Goal: Obtain resource: Obtain resource

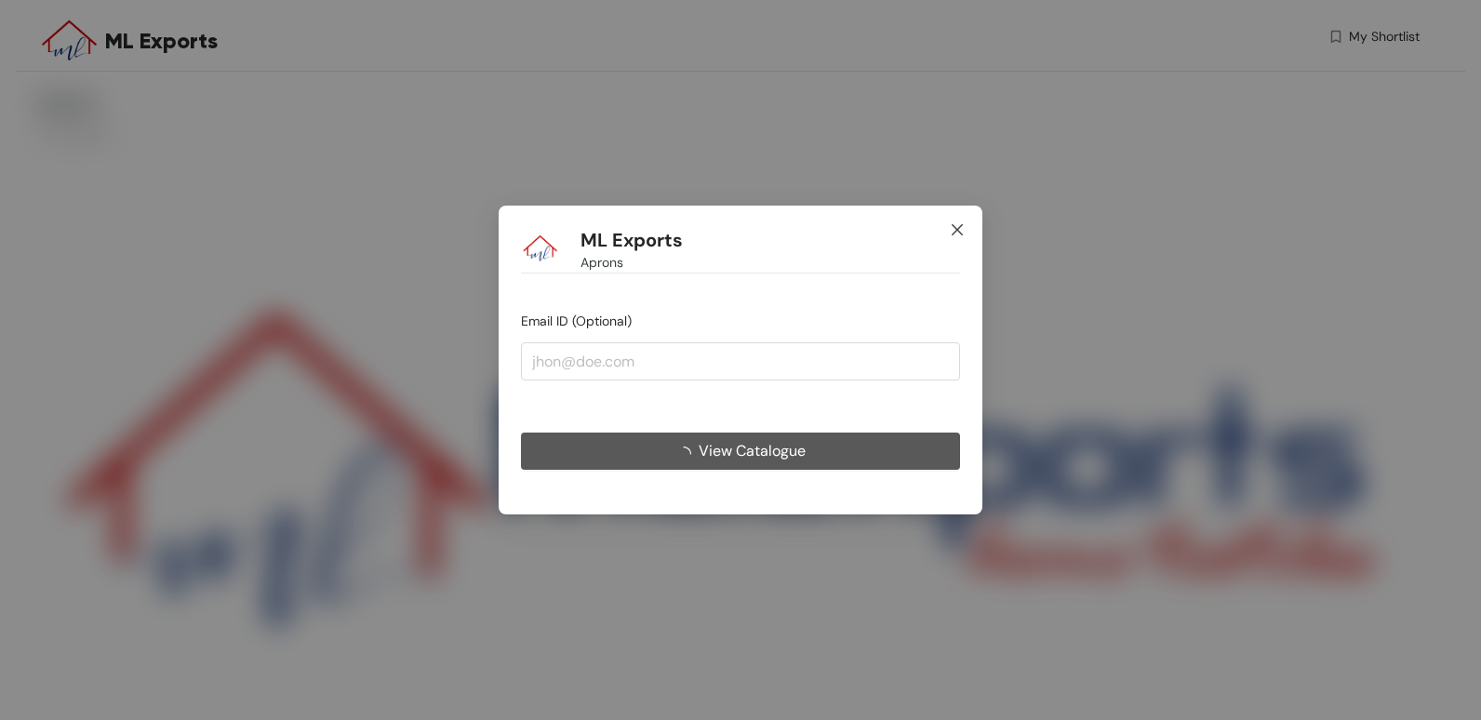
click at [958, 228] on icon "close" at bounding box center [957, 229] width 15 height 15
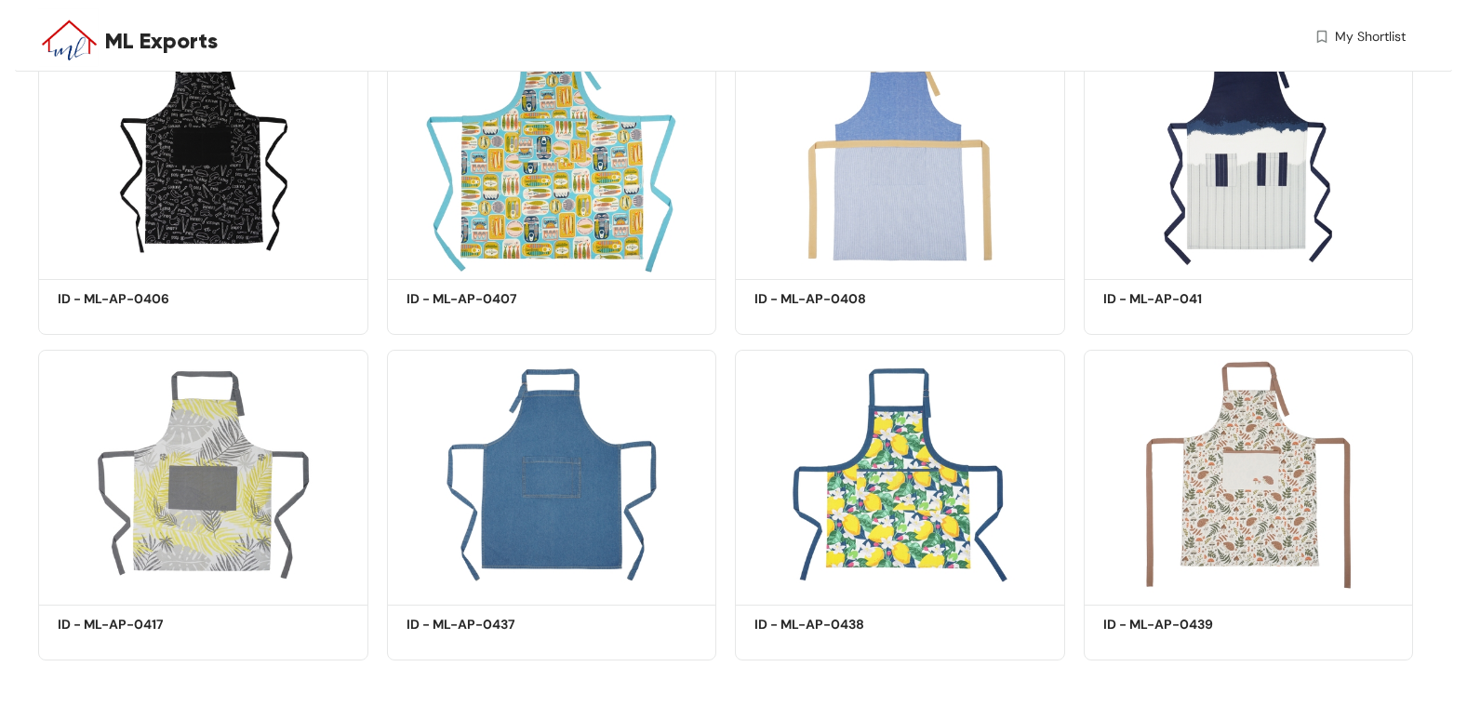
scroll to position [4262, 0]
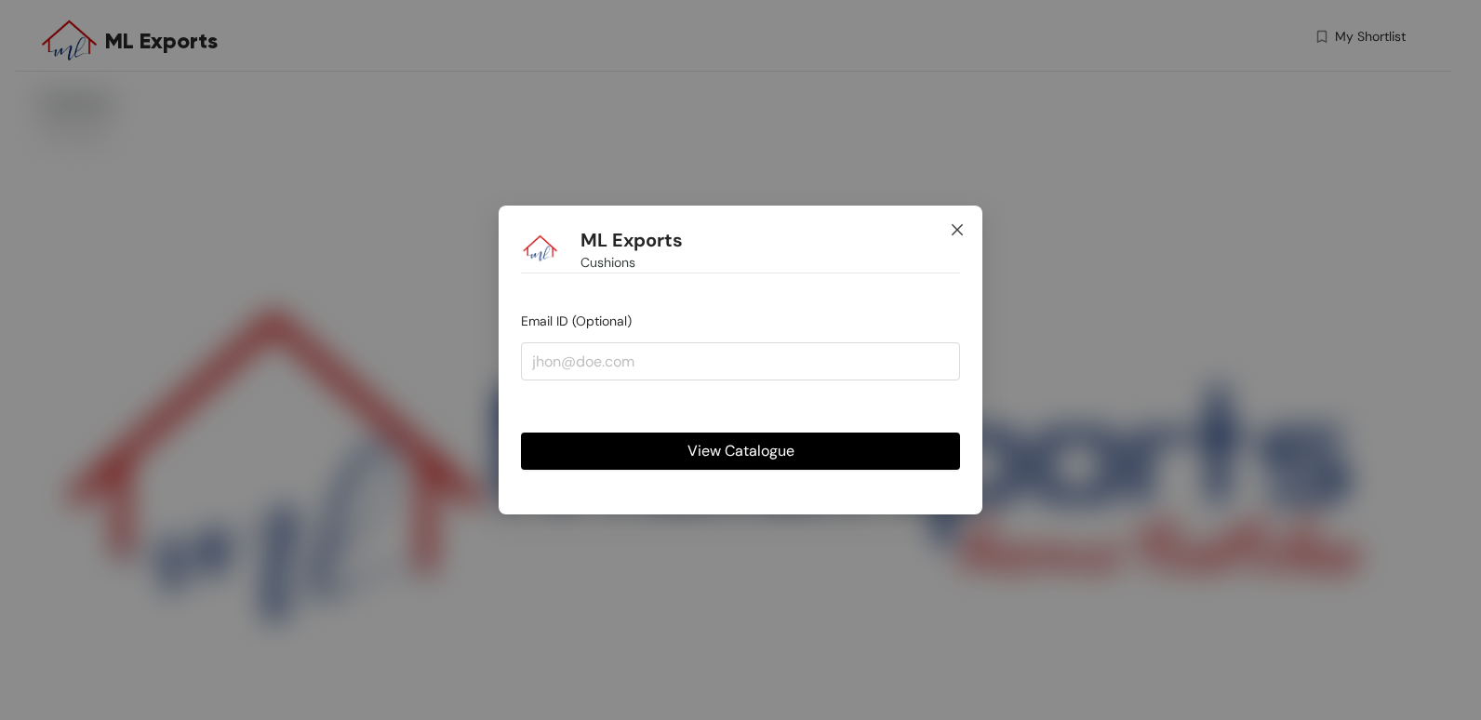
click at [961, 224] on icon "close" at bounding box center [957, 229] width 15 height 15
click at [958, 229] on icon "close" at bounding box center [957, 229] width 15 height 15
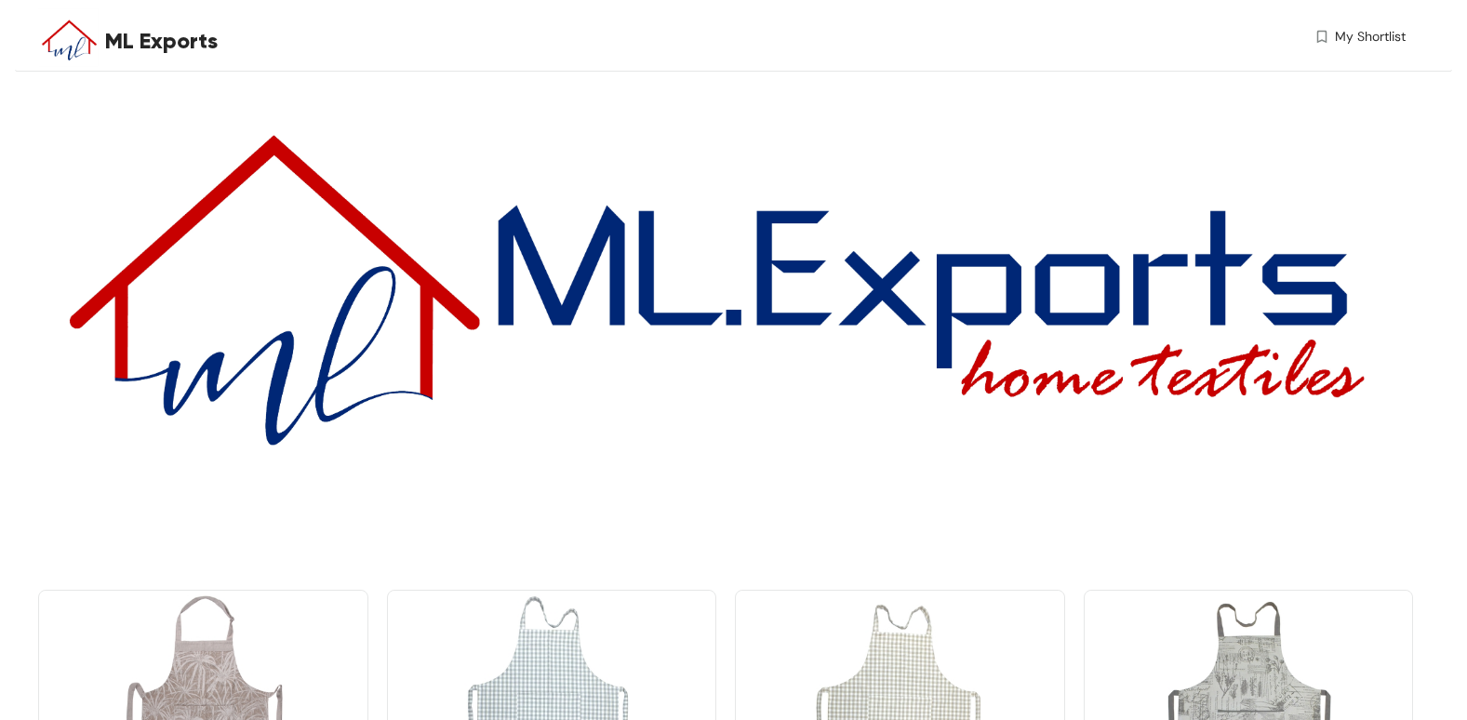
scroll to position [93, 0]
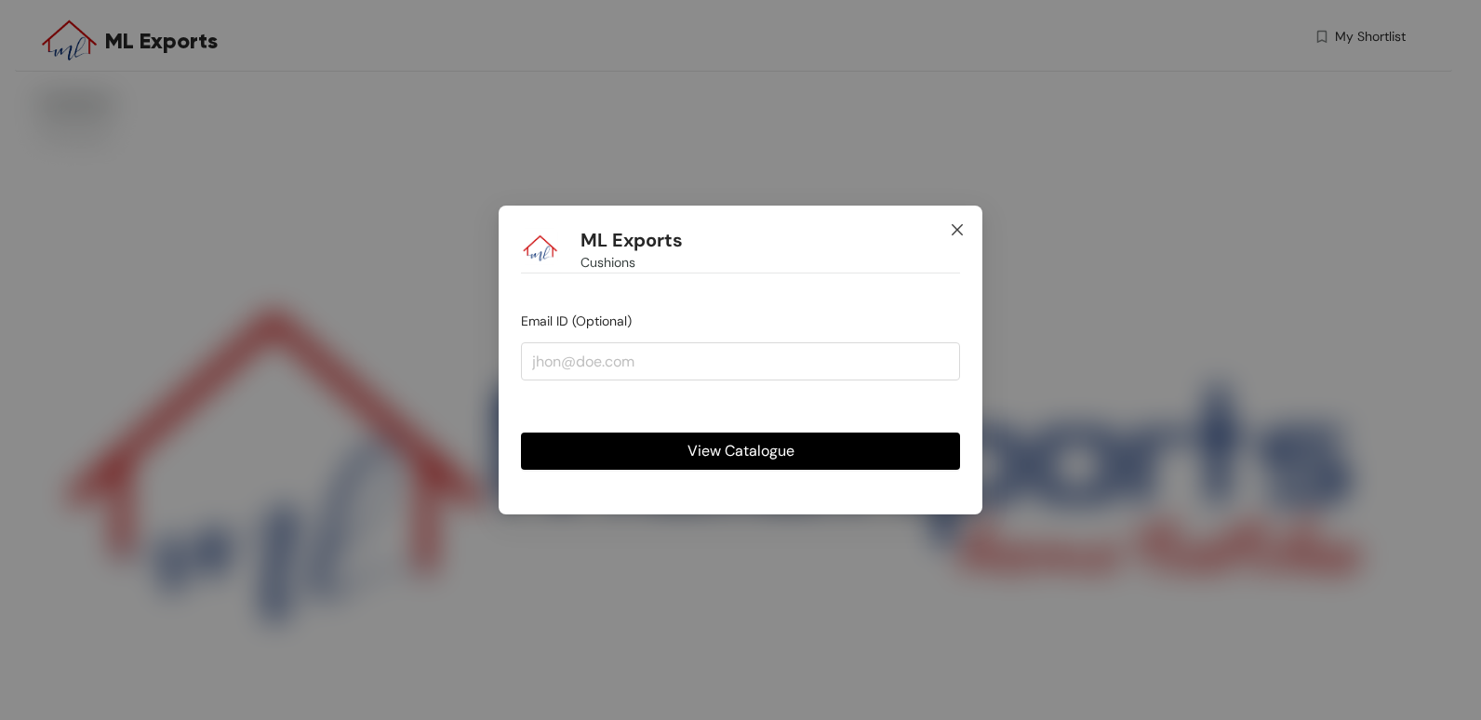
click at [957, 229] on icon "close" at bounding box center [957, 229] width 15 height 15
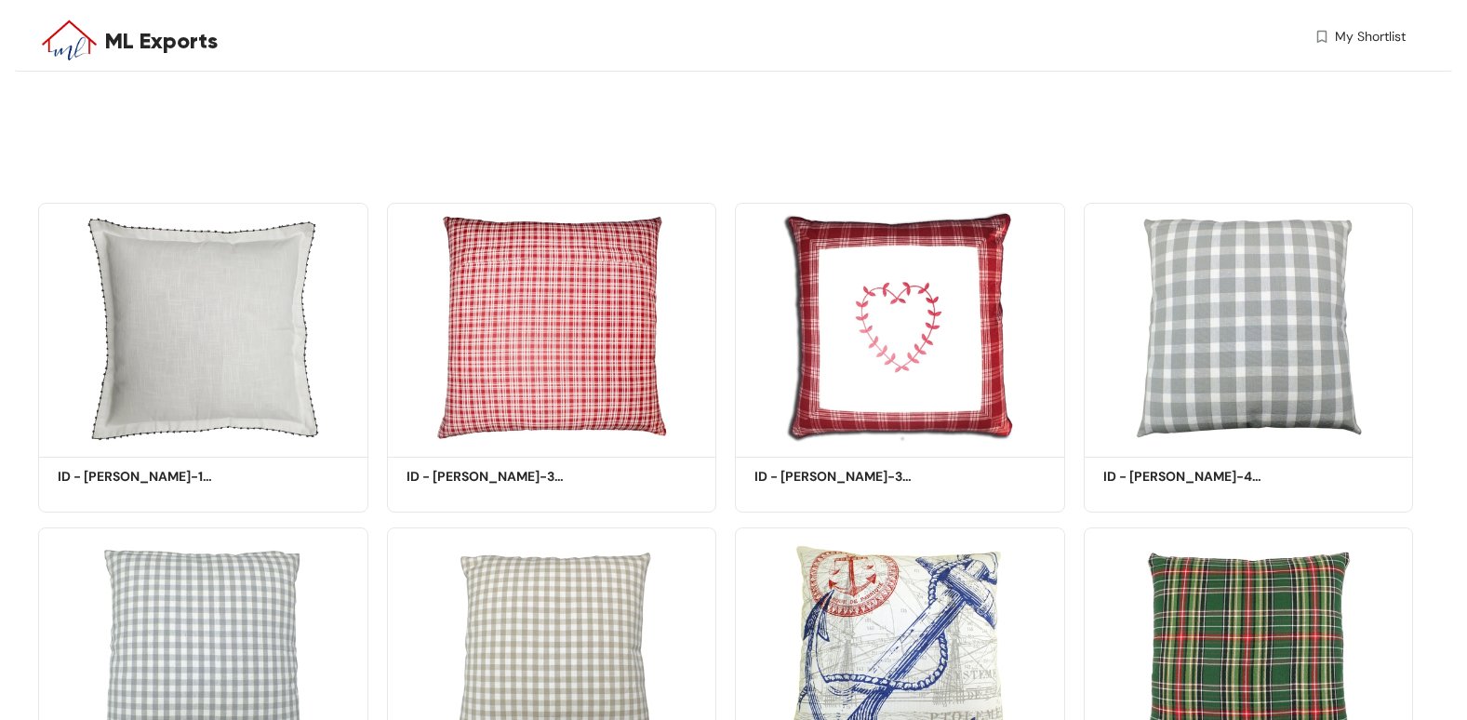
scroll to position [462, 0]
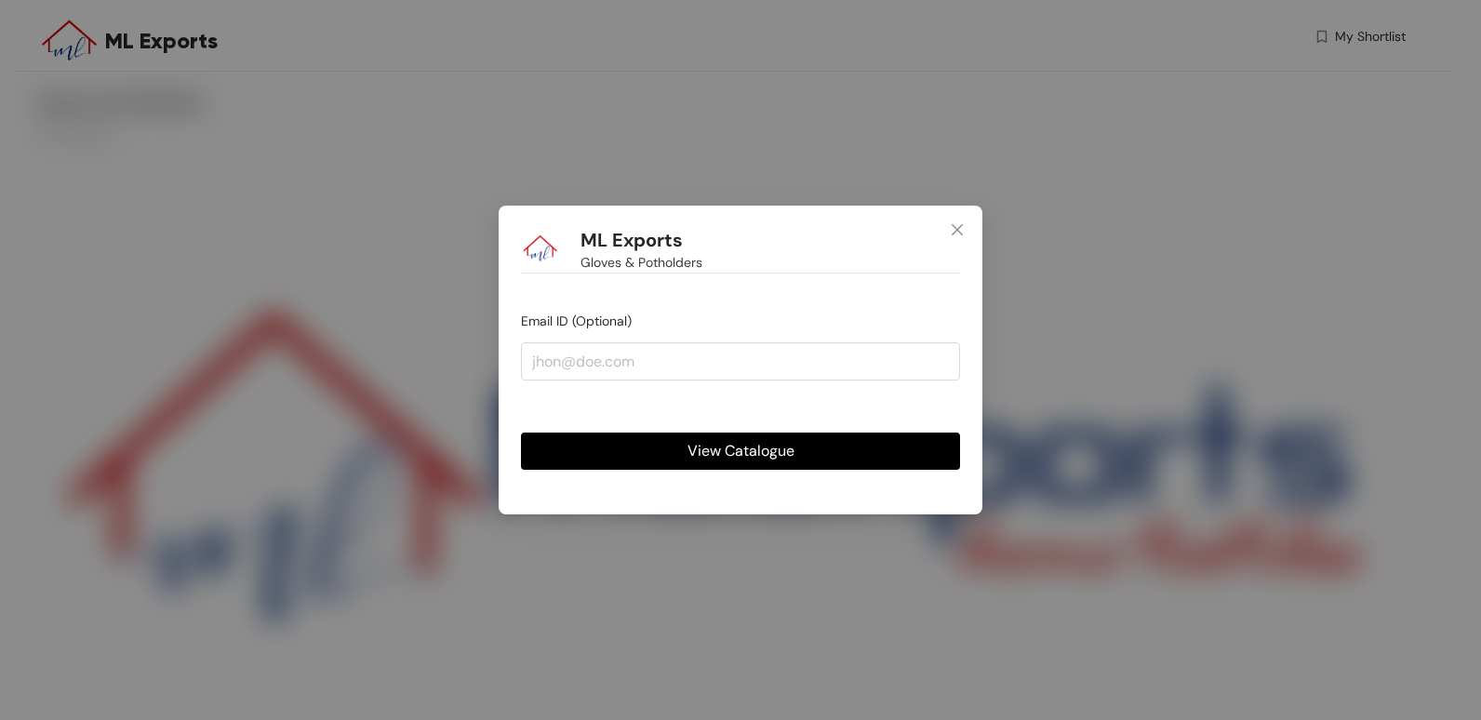
click at [711, 447] on span "View Catalogue" at bounding box center [740, 450] width 107 height 23
